Goal: Task Accomplishment & Management: Use online tool/utility

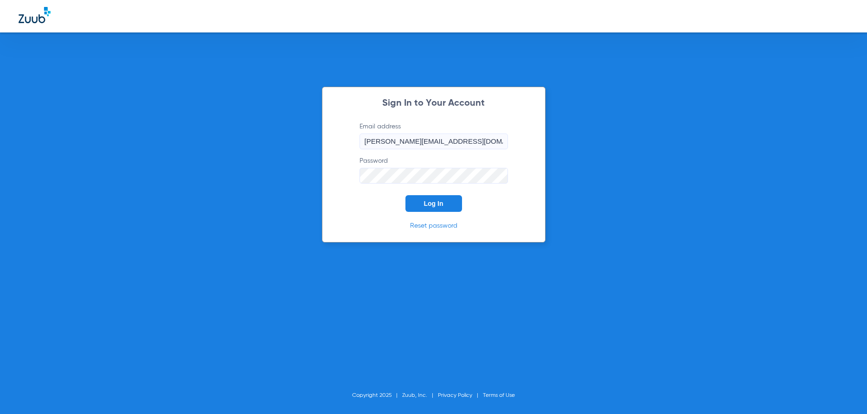
click at [430, 206] on span "Log In" at bounding box center [433, 203] width 19 height 7
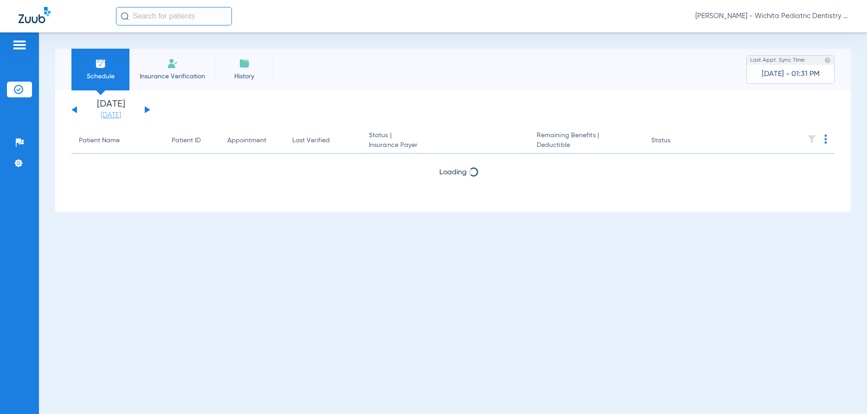
click at [103, 114] on link "[DATE]" at bounding box center [111, 115] width 56 height 9
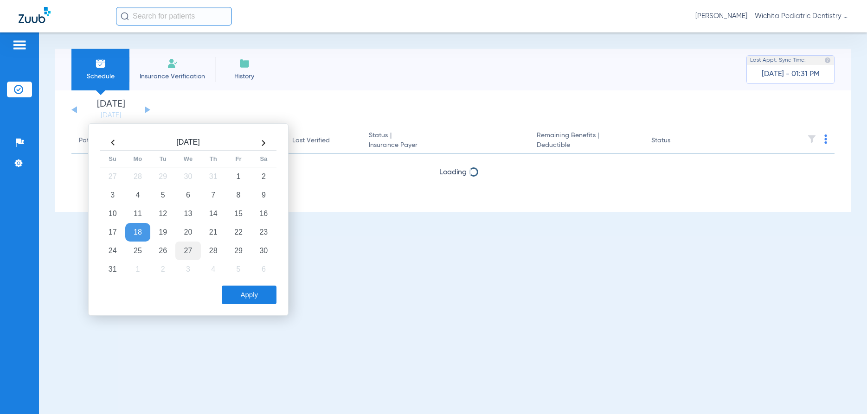
click at [192, 252] on td "27" at bounding box center [187, 251] width 25 height 19
click at [239, 301] on button "Apply" at bounding box center [249, 295] width 55 height 19
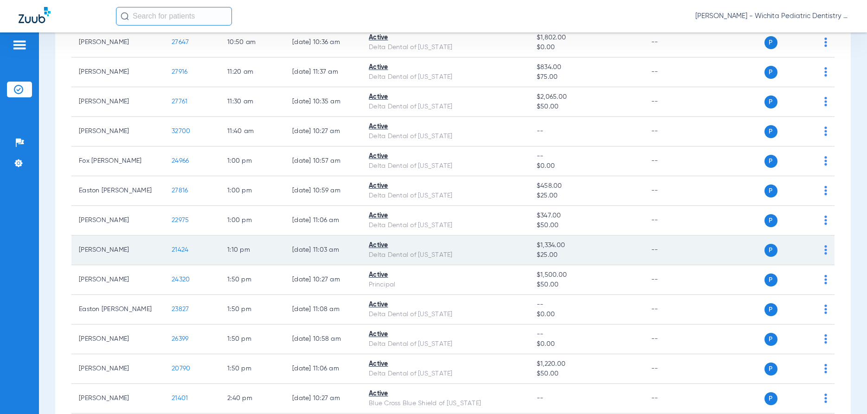
scroll to position [811, 0]
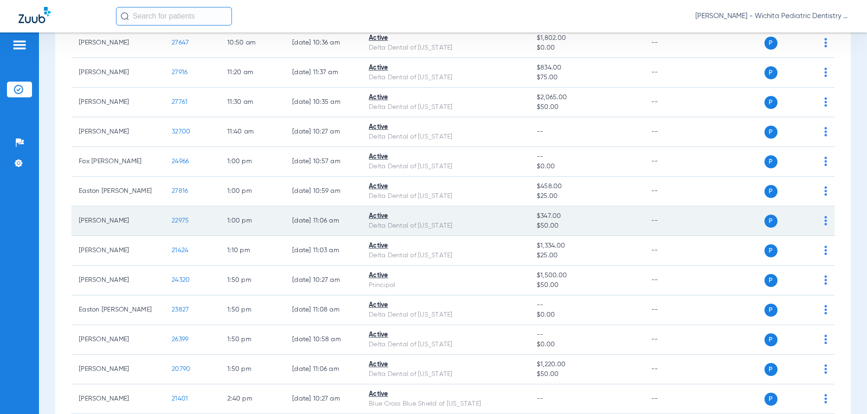
click at [182, 221] on span "22975" at bounding box center [180, 221] width 17 height 6
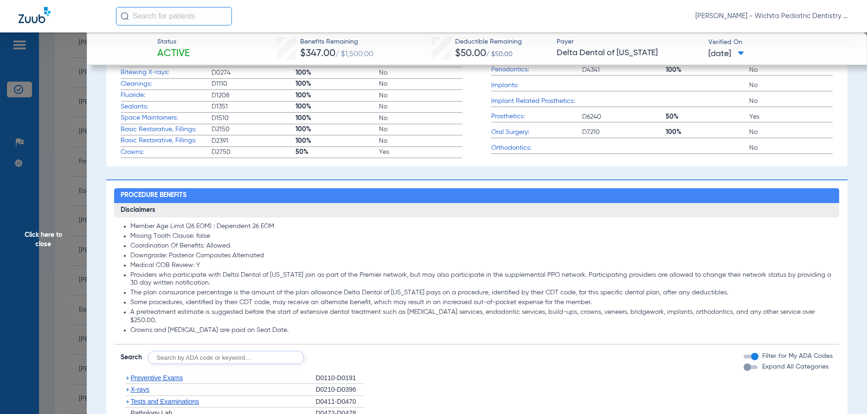
scroll to position [340, 0]
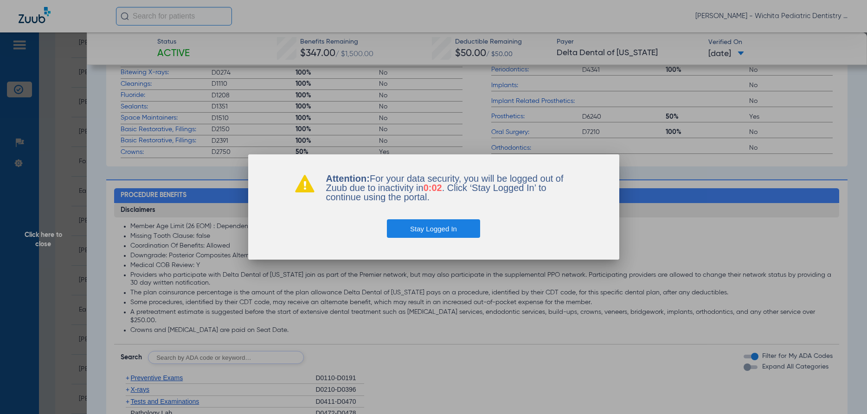
click at [431, 229] on button "Stay Logged In" at bounding box center [433, 229] width 93 height 19
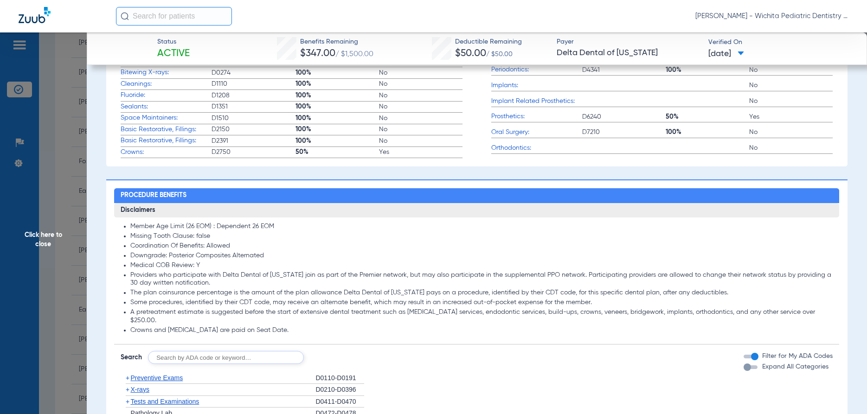
click at [48, 237] on span "Click here to close" at bounding box center [43, 239] width 87 height 414
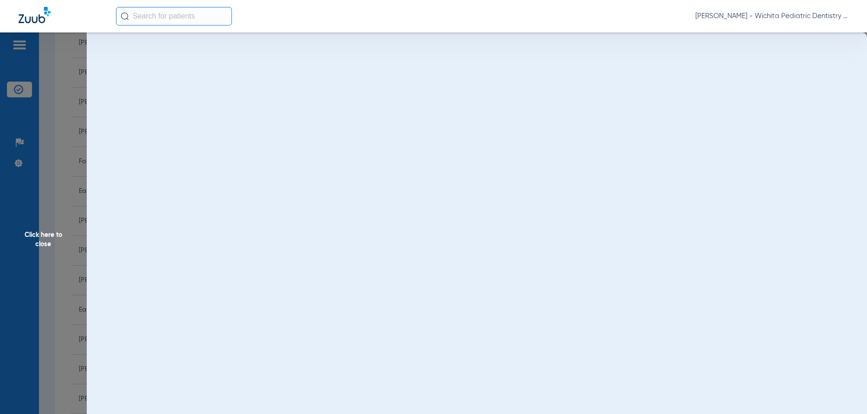
scroll to position [0, 0]
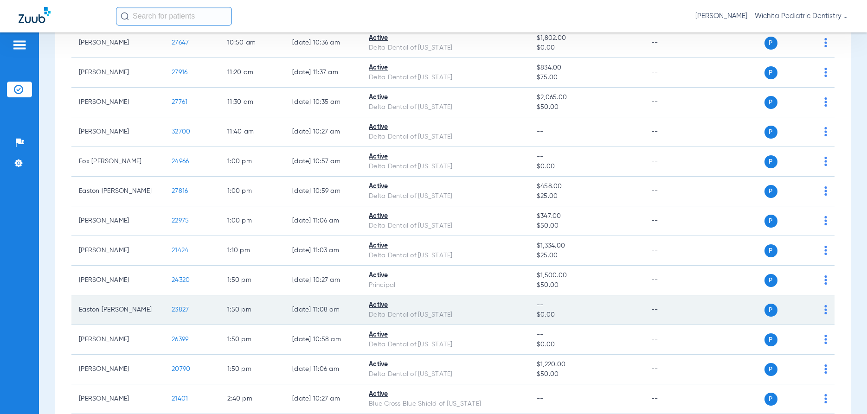
click at [186, 310] on span "23827" at bounding box center [180, 310] width 17 height 6
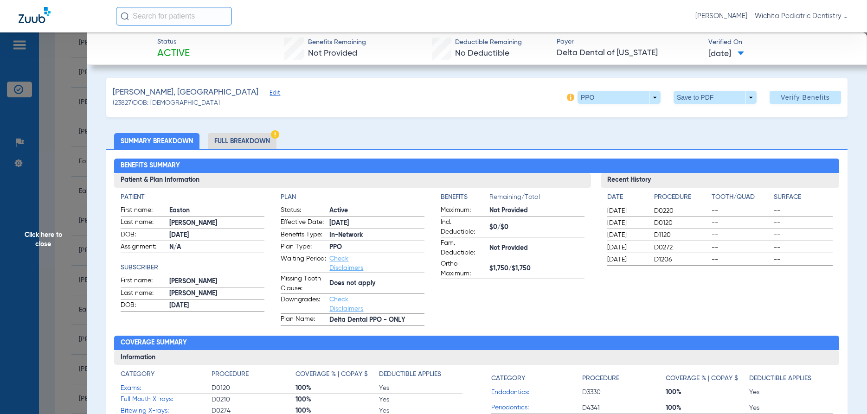
click at [238, 145] on li "Full Breakdown" at bounding box center [242, 141] width 69 height 16
